Goal: Find specific page/section: Find specific page/section

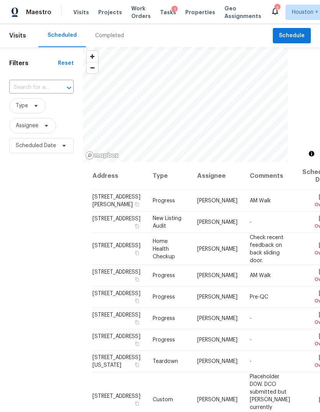
click at [103, 15] on span "Projects" at bounding box center [110, 12] width 24 height 8
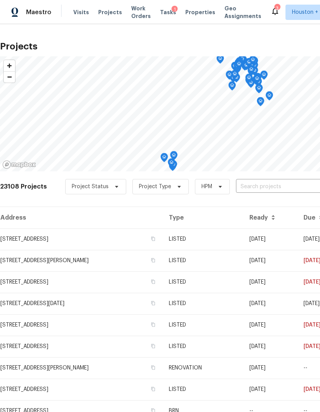
click at [288, 192] on input "text" at bounding box center [280, 187] width 88 height 12
type input "11723 Q"
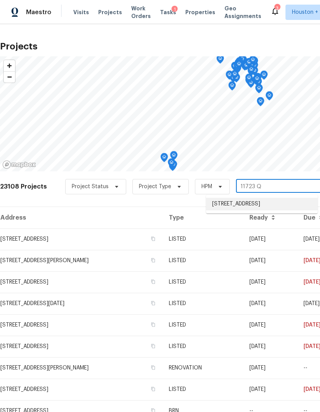
click at [296, 206] on li "[STREET_ADDRESS]" at bounding box center [262, 204] width 112 height 13
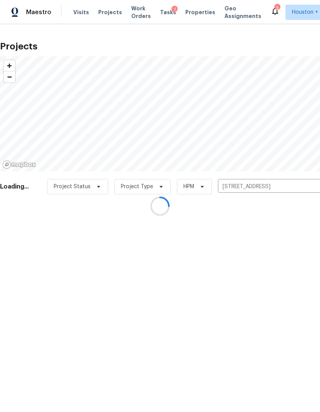
click at [25, 228] on div at bounding box center [160, 206] width 320 height 412
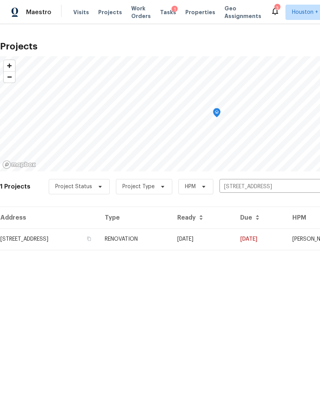
click at [26, 242] on td "[STREET_ADDRESS]" at bounding box center [49, 239] width 99 height 21
